Goal: Task Accomplishment & Management: Manage account settings

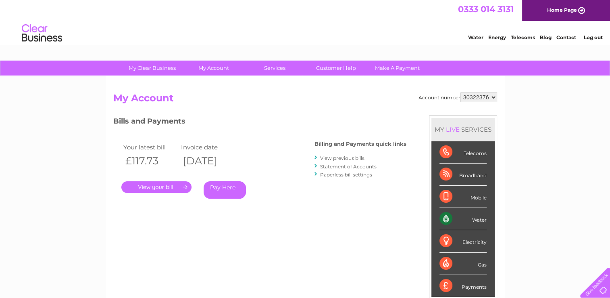
click at [565, 37] on link "Contact" at bounding box center [567, 37] width 20 height 6
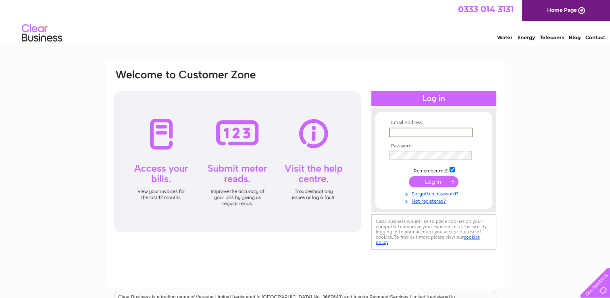
click at [396, 129] on input "text" at bounding box center [431, 132] width 84 height 10
type input "abyres@hotmail.co.uk"
click at [433, 180] on input "submit" at bounding box center [434, 180] width 50 height 11
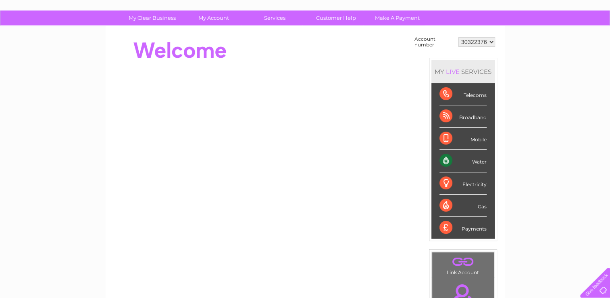
scroll to position [50, 0]
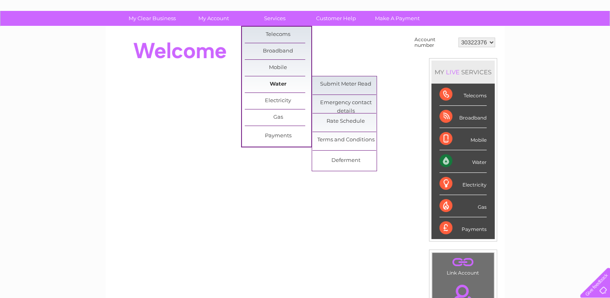
click at [274, 87] on link "Water" at bounding box center [278, 84] width 67 height 16
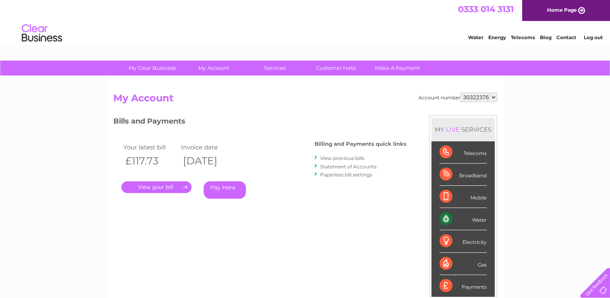
click at [331, 157] on link "View previous bills" at bounding box center [342, 158] width 44 height 6
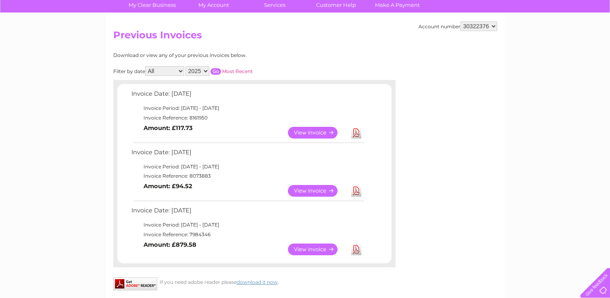
scroll to position [63, 0]
click at [315, 193] on link "View" at bounding box center [317, 190] width 59 height 12
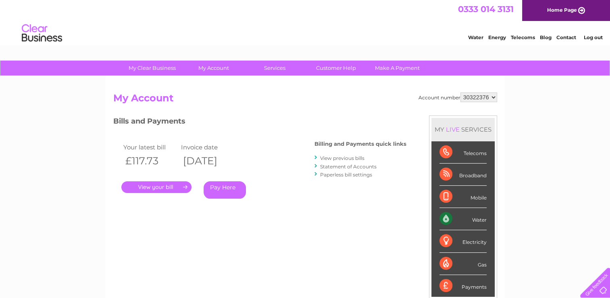
click at [335, 157] on link "View previous bills" at bounding box center [342, 158] width 44 height 6
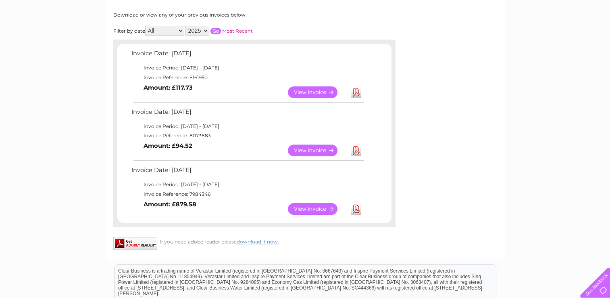
scroll to position [103, 0]
click at [320, 94] on link "View" at bounding box center [317, 93] width 59 height 12
click at [302, 148] on link "View" at bounding box center [317, 150] width 59 height 12
click at [305, 207] on link "View" at bounding box center [317, 209] width 59 height 12
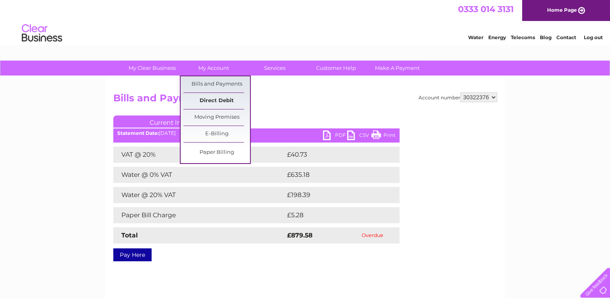
click at [212, 99] on link "Direct Debit" at bounding box center [217, 101] width 67 height 16
